Goal: Task Accomplishment & Management: Manage account settings

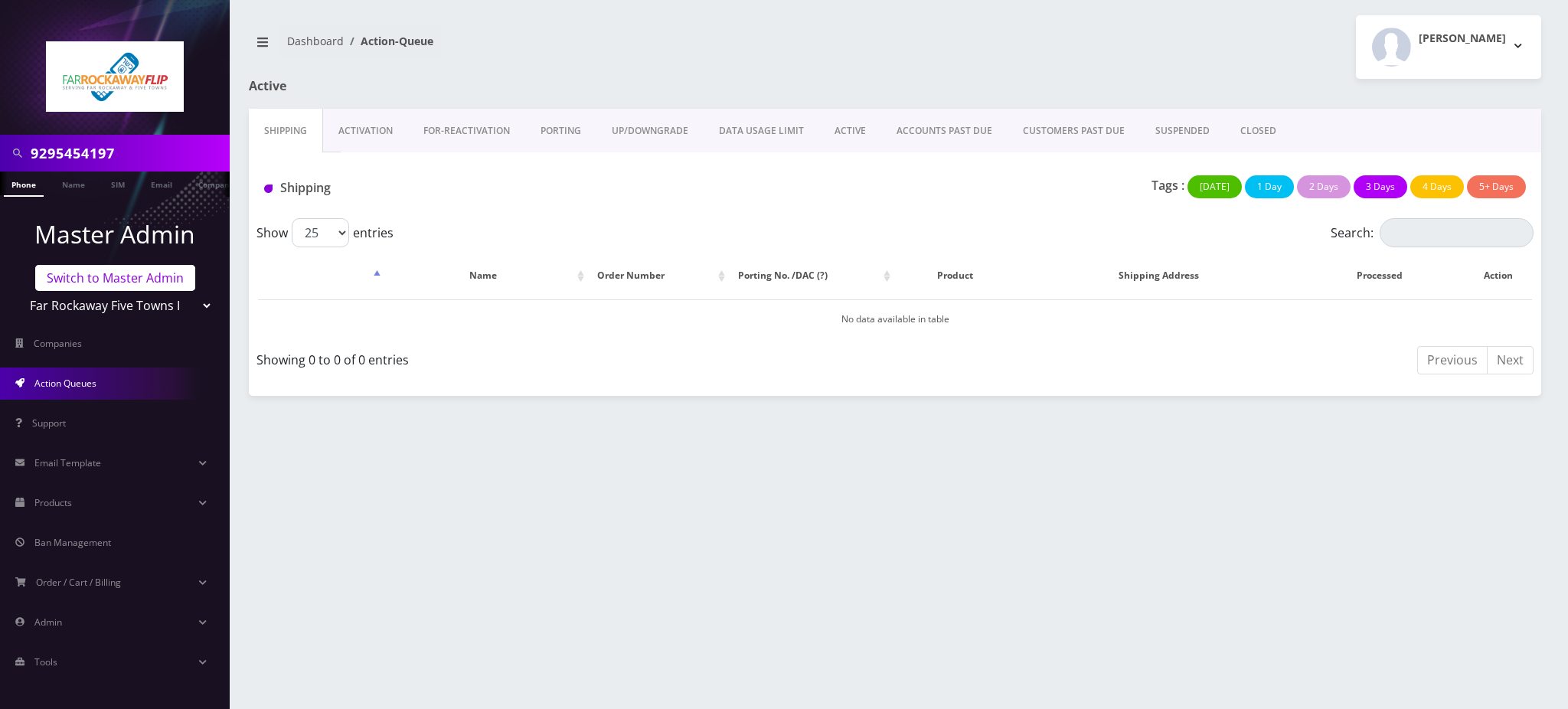
click at [123, 281] on link "Switch to Master Admin" at bounding box center [115, 277] width 160 height 26
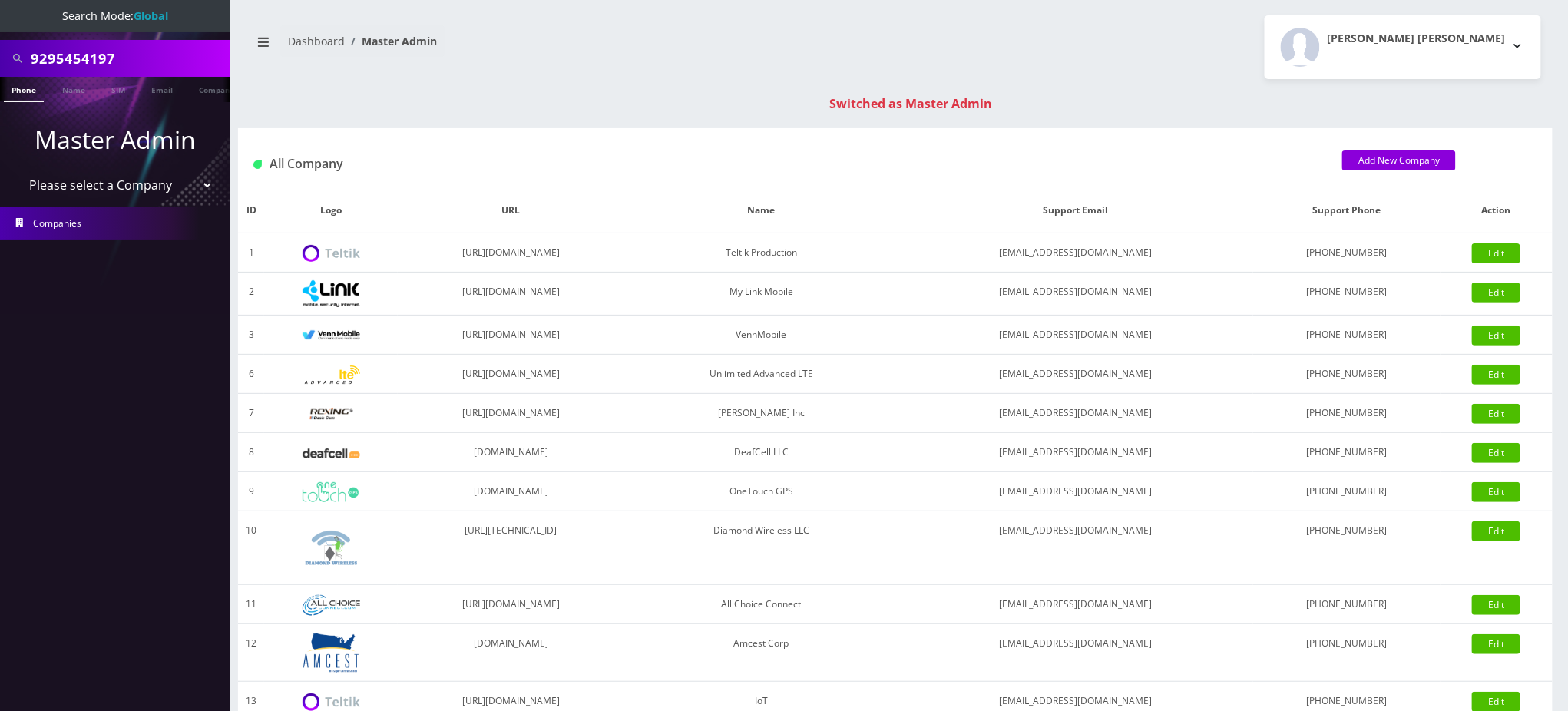
drag, startPoint x: 126, startPoint y: 59, endPoint x: 0, endPoint y: -32, distance: 155.4
click at [0, 0] on html "Search Mode: Global 9295454197 Phone Name SIM Email Company Customer Master Adm…" at bounding box center [784, 546] width 1568 height 1092
paste input "19087836534"
drag, startPoint x: 38, startPoint y: 55, endPoint x: 0, endPoint y: 49, distance: 38.5
click at [0, 49] on div "19087836534" at bounding box center [115, 58] width 231 height 37
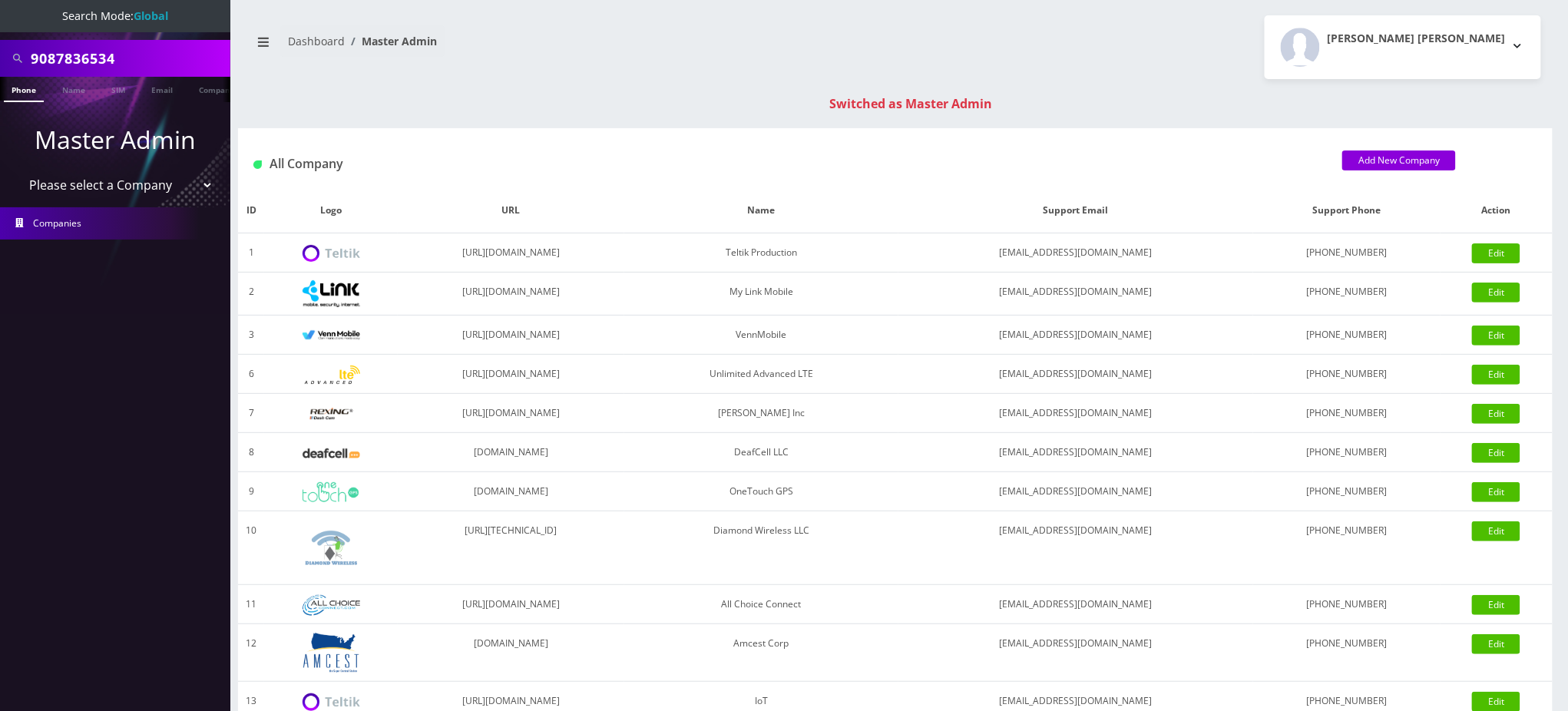
type input "9087836534"
click at [29, 90] on link "Phone" at bounding box center [24, 90] width 40 height 25
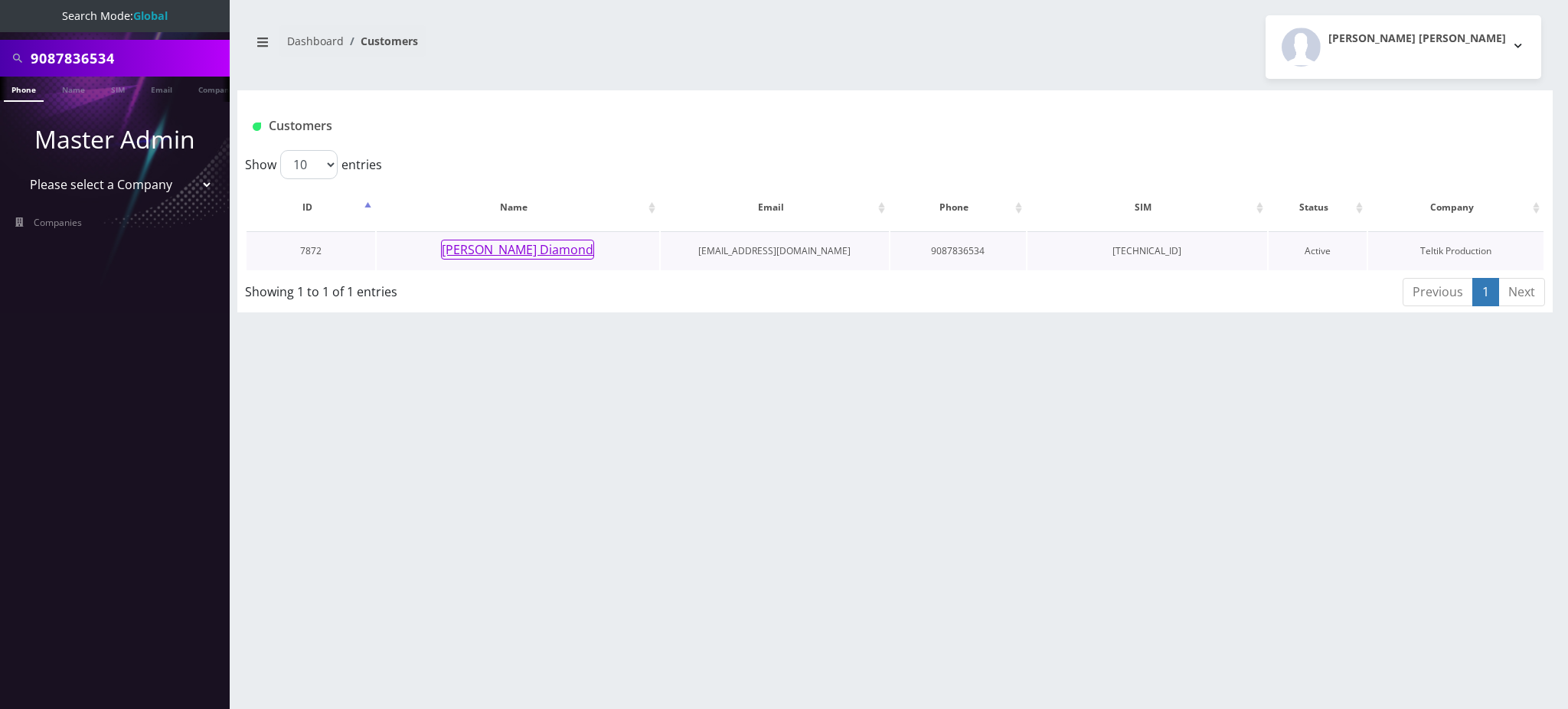
click at [527, 252] on button "[PERSON_NAME] Diamond" at bounding box center [518, 249] width 153 height 20
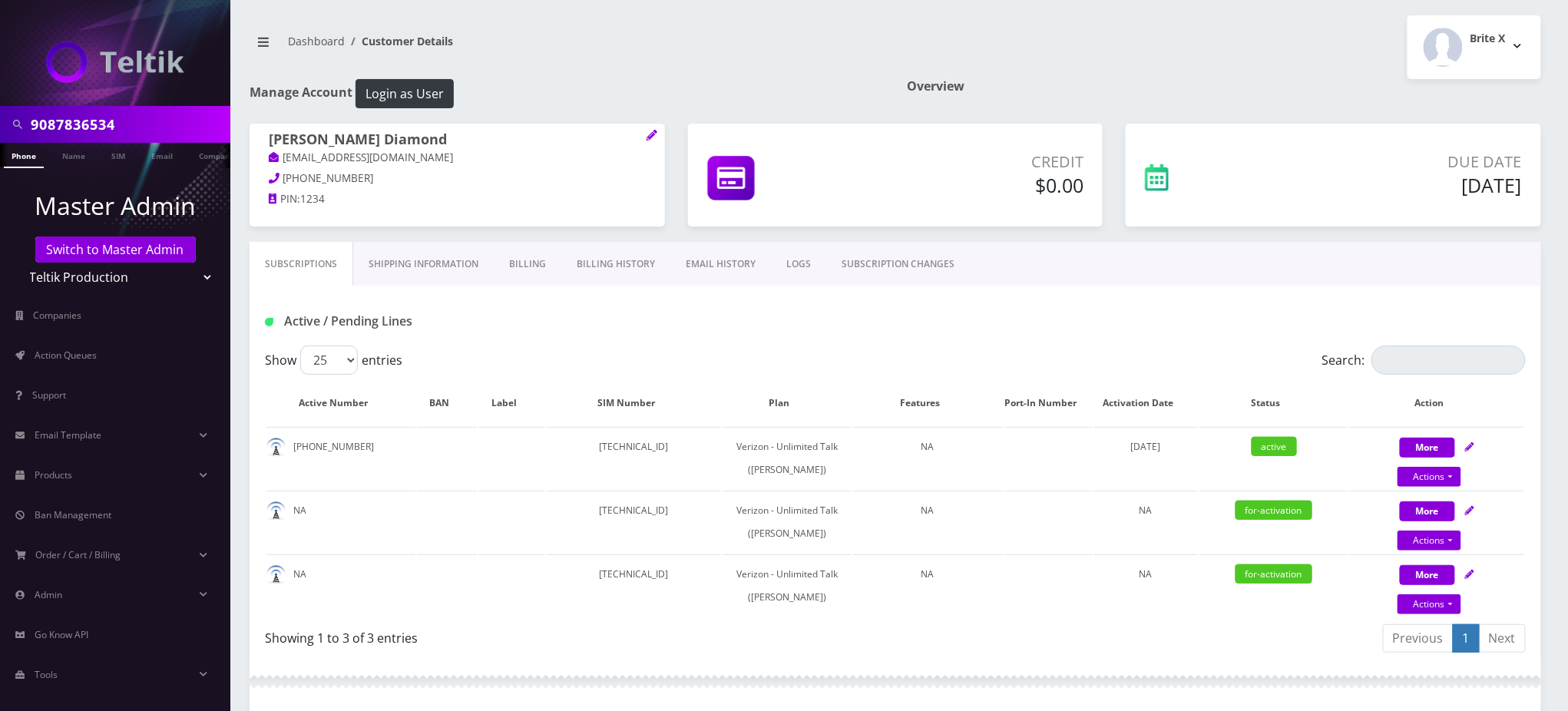
click at [648, 37] on nav "Dashboard Customer Details" at bounding box center [567, 47] width 634 height 44
drag, startPoint x: 68, startPoint y: 123, endPoint x: 2, endPoint y: 73, distance: 82.8
click at [0, 87] on nav "9087836534 Phone Name SIM Email Company Customer Master Admin Switch to Master …" at bounding box center [115, 355] width 231 height 711
paste input "29-321-0350"
type input "9293210350"
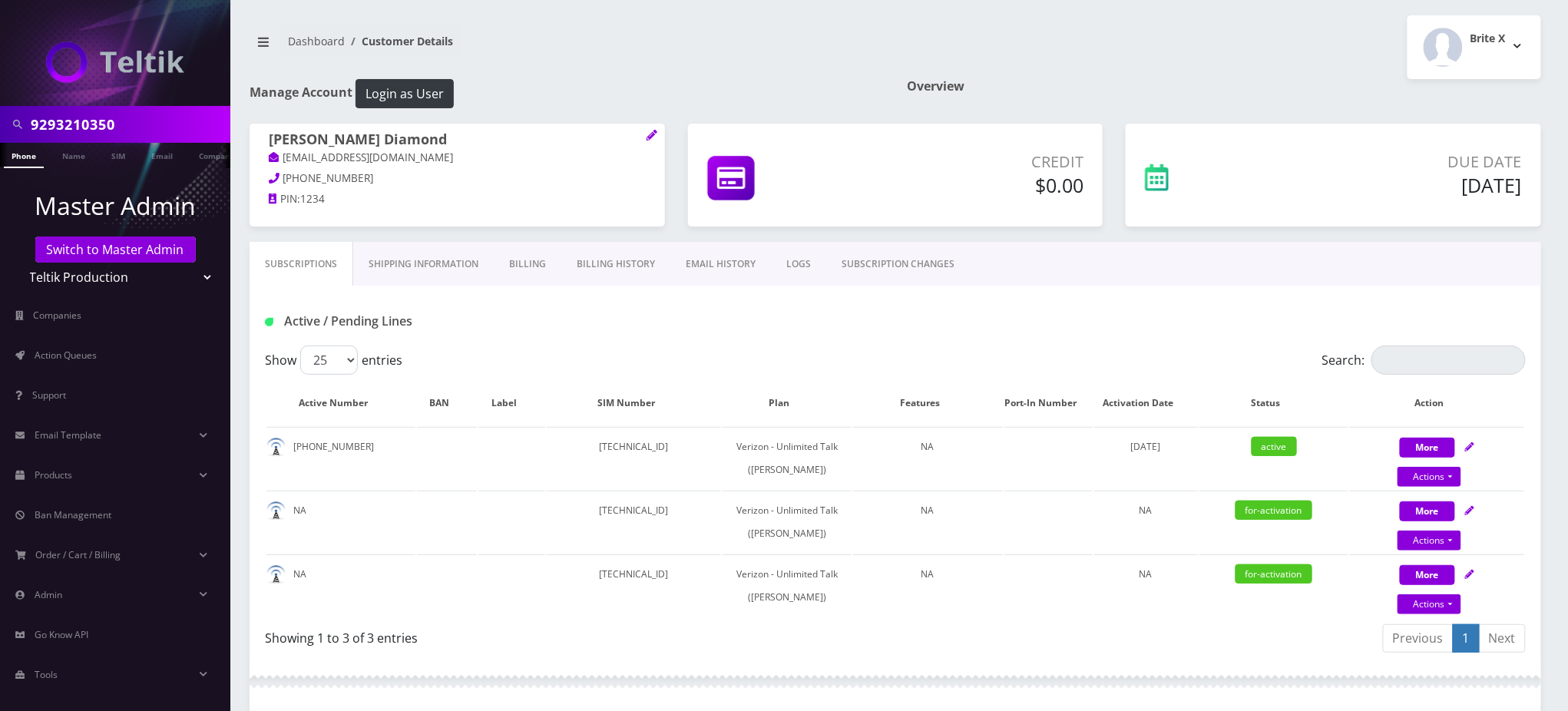
click at [19, 151] on link "Phone" at bounding box center [24, 155] width 40 height 25
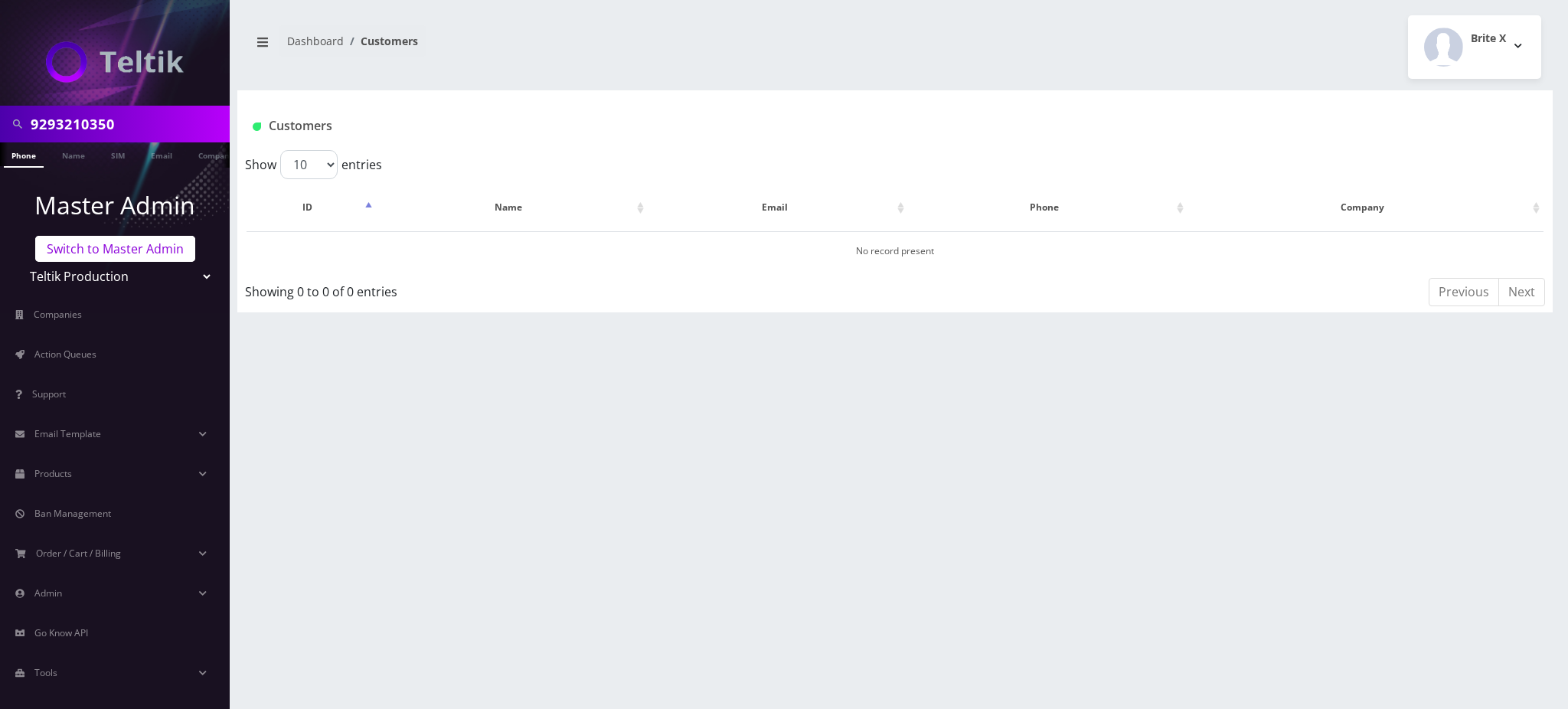
click at [117, 249] on link "Switch to Master Admin" at bounding box center [115, 248] width 160 height 26
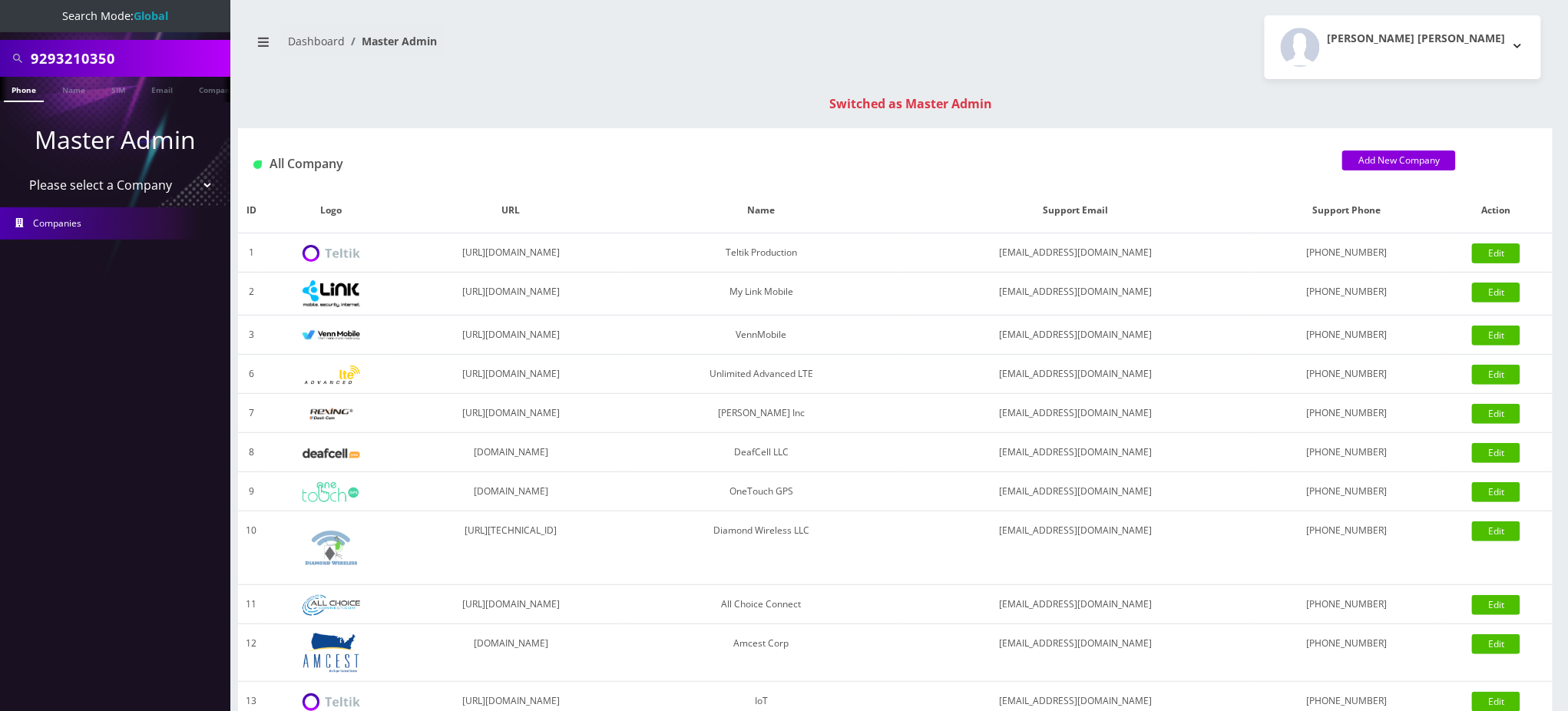
click at [22, 90] on link "Phone" at bounding box center [24, 90] width 40 height 25
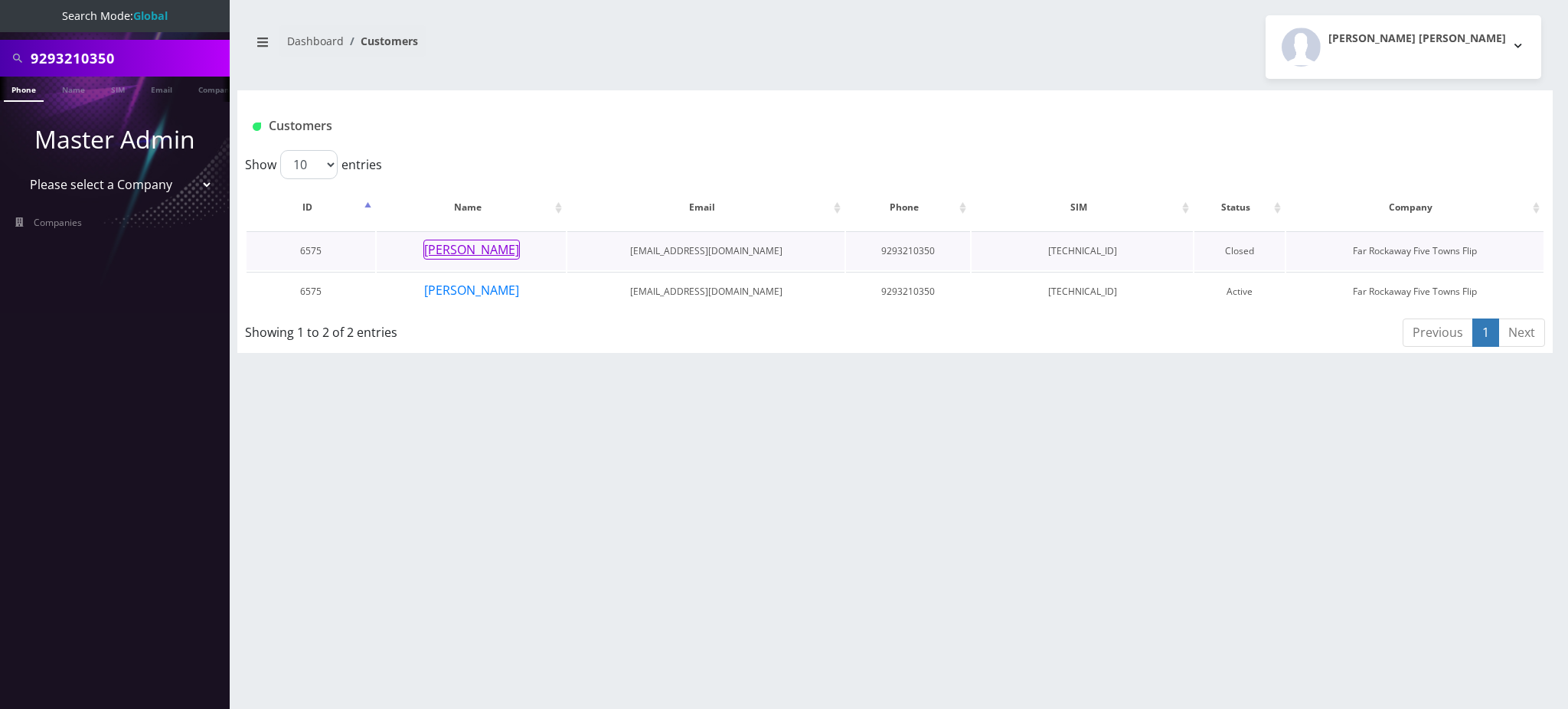
click at [439, 245] on button "[PERSON_NAME]" at bounding box center [472, 249] width 96 height 20
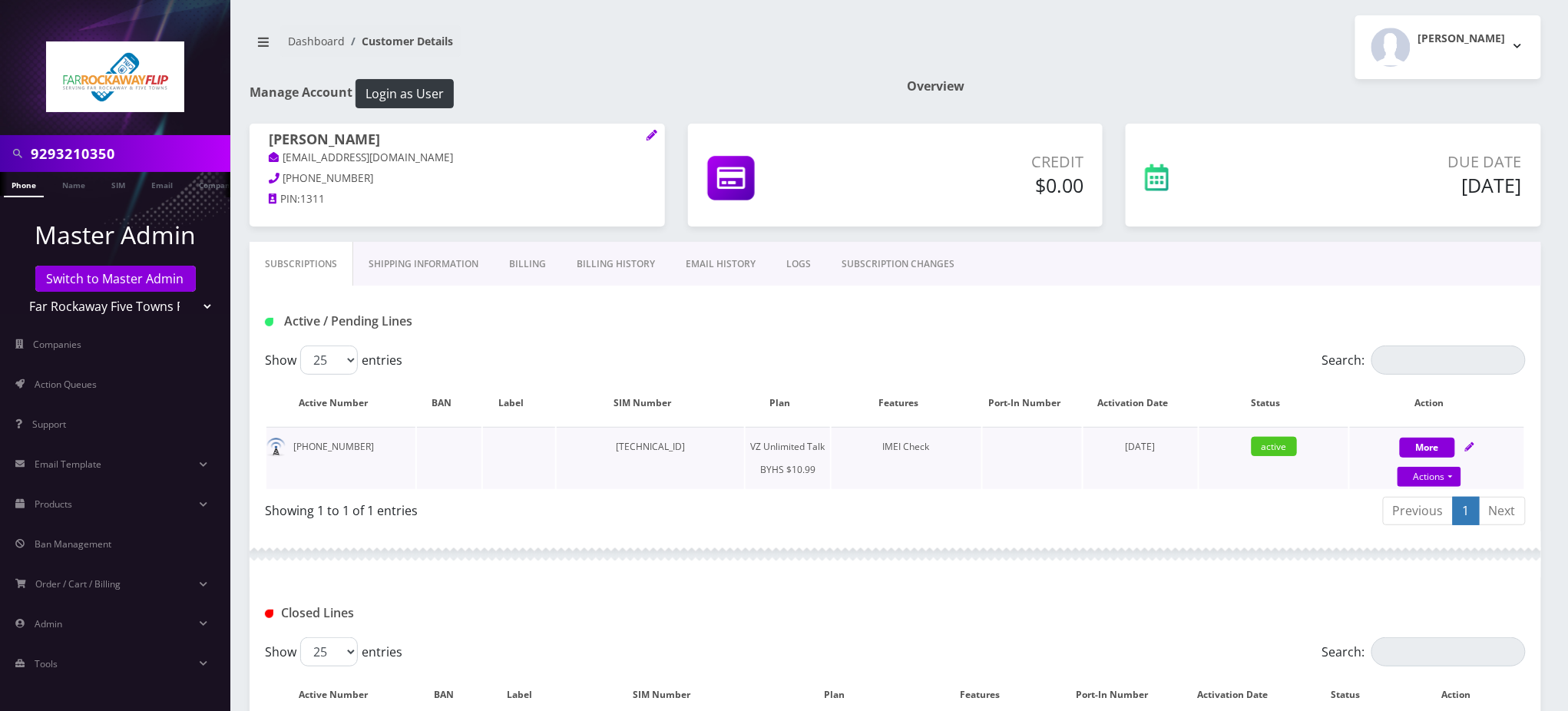
click at [660, 449] on td "[TECHNICAL_ID]" at bounding box center [650, 458] width 188 height 62
copy td "[TECHNICAL_ID]"
click at [1424, 479] on link "Actions" at bounding box center [1429, 476] width 63 height 20
select select "467"
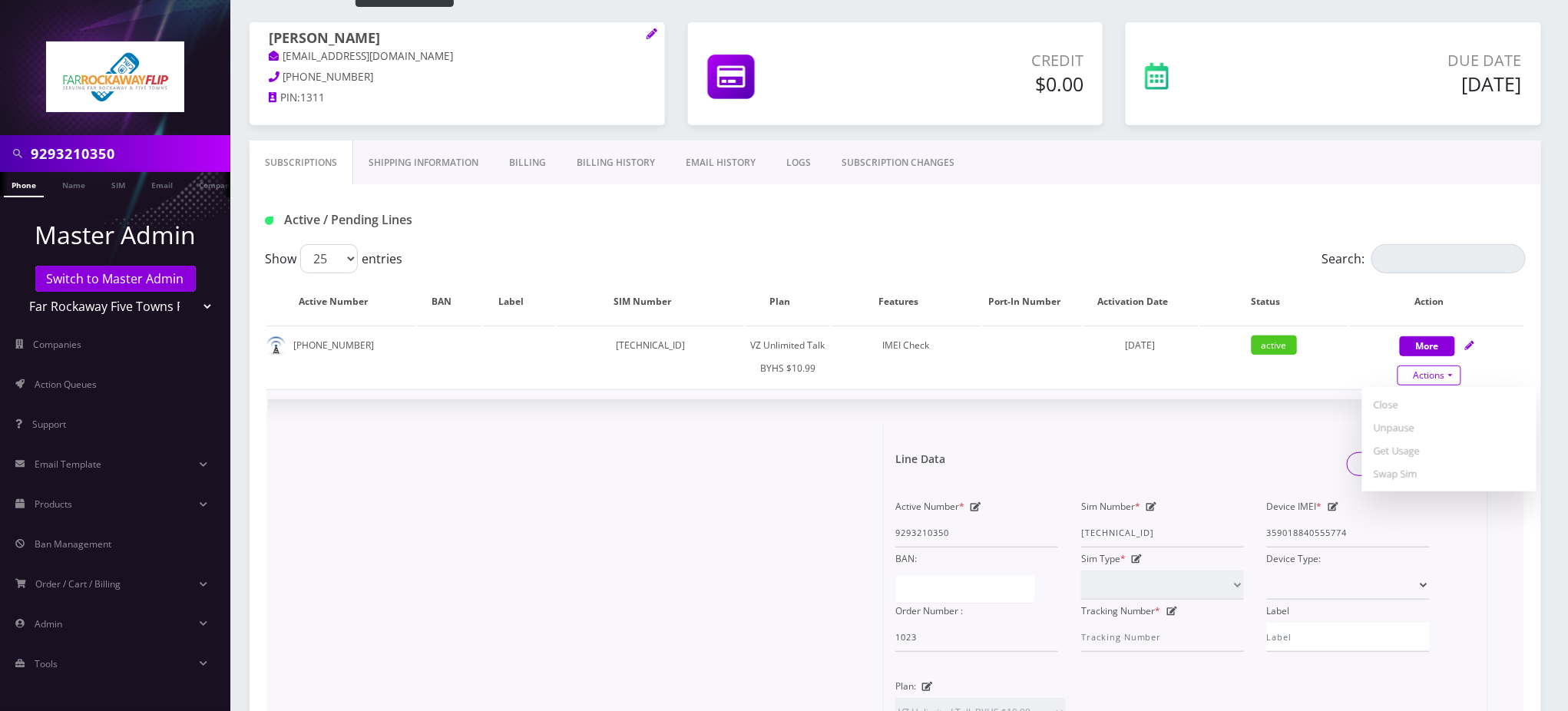
scroll to position [102, 0]
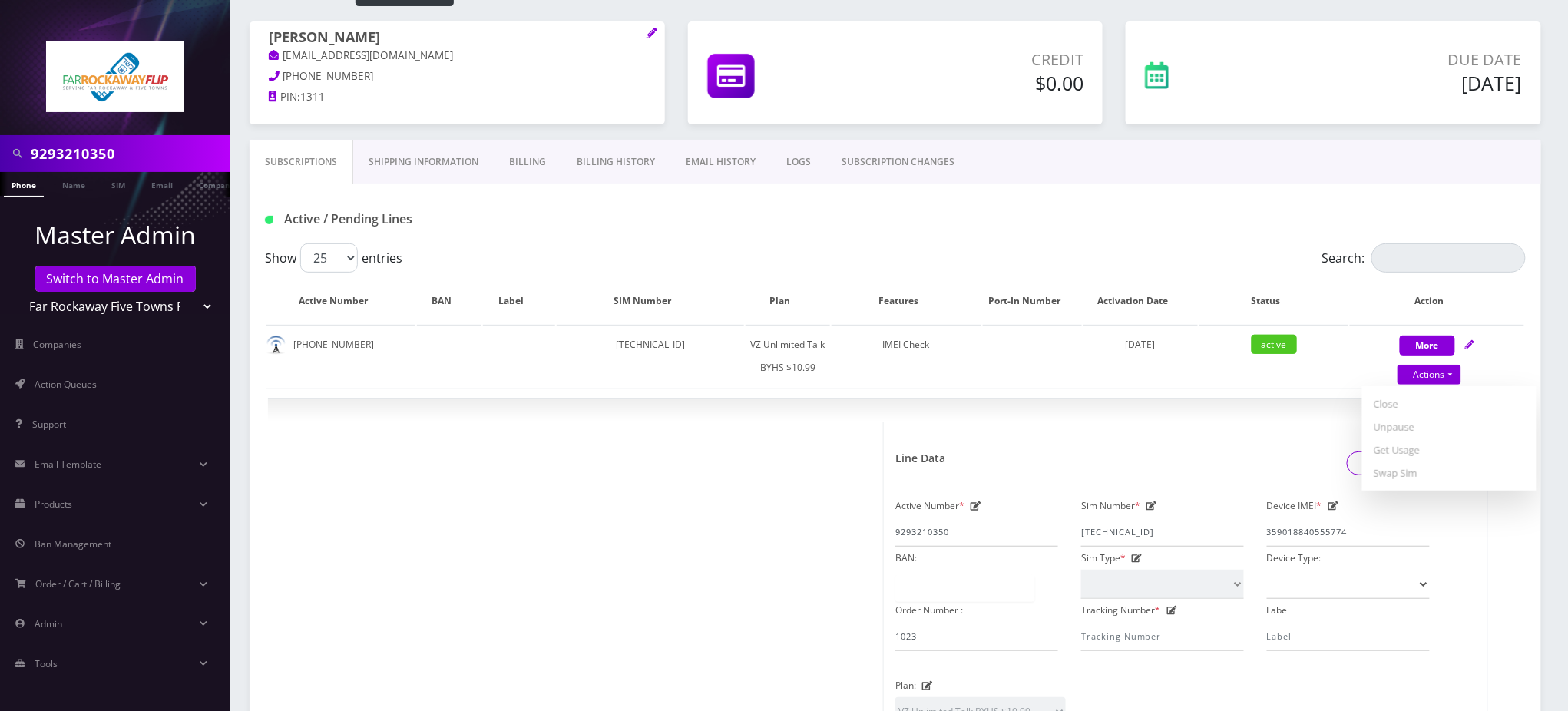
click at [520, 170] on link "Billing" at bounding box center [527, 162] width 67 height 44
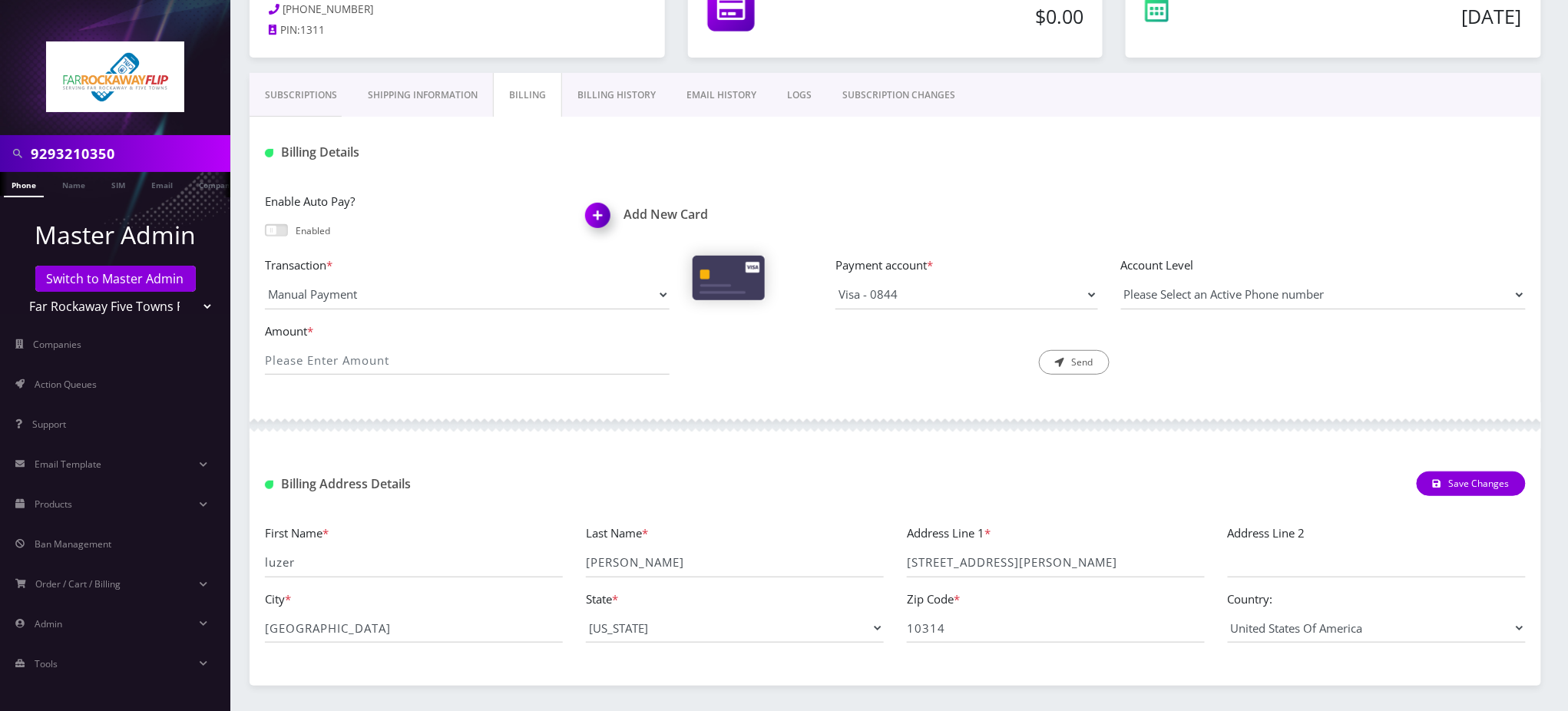
scroll to position [205, 0]
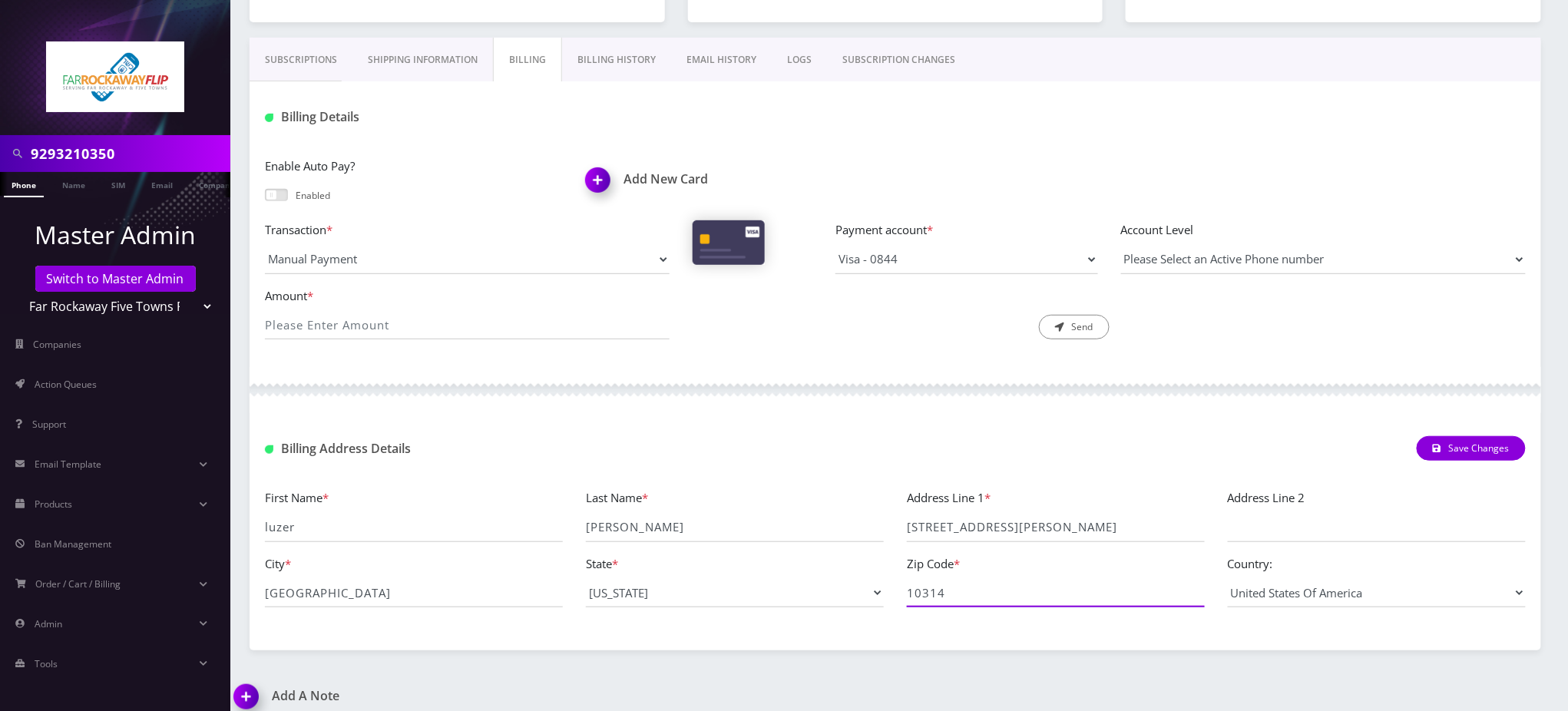
click at [934, 601] on input "10314" at bounding box center [1056, 593] width 298 height 29
